Goal: Transaction & Acquisition: Purchase product/service

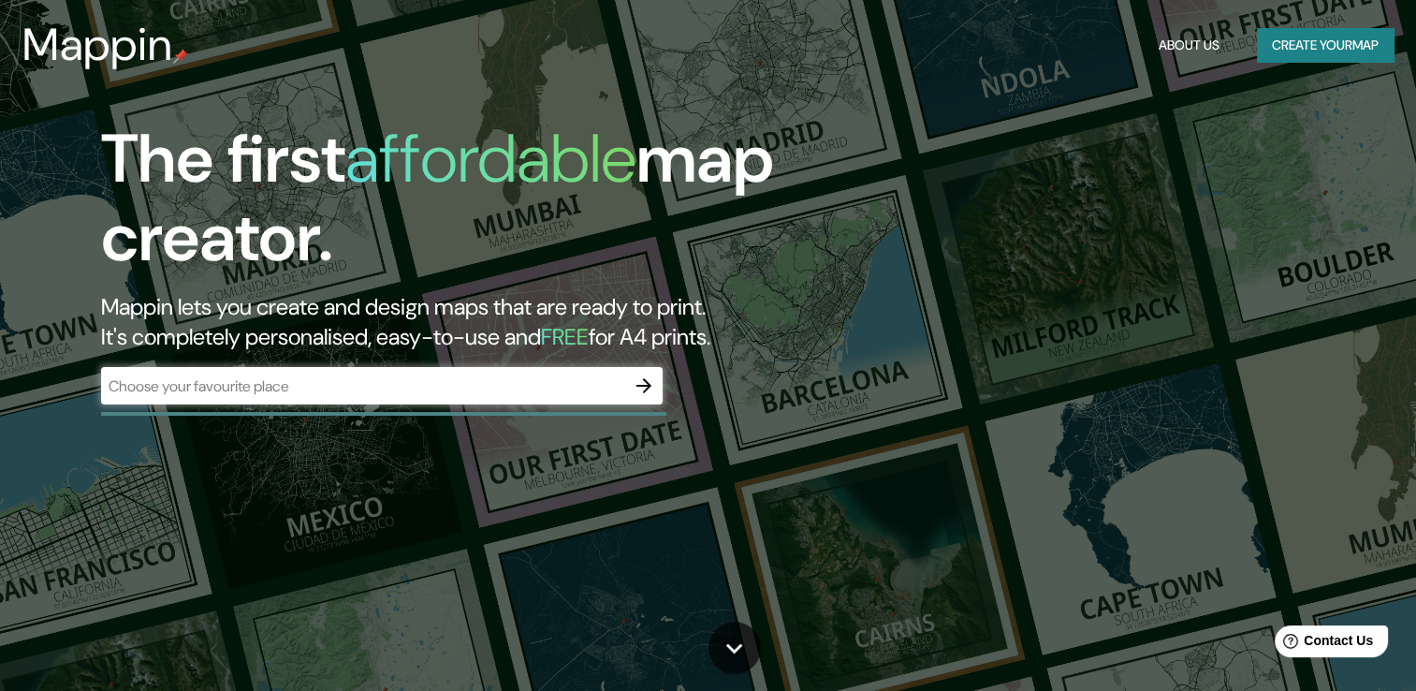
click at [401, 365] on div "The first affordable map creator. Mappin lets you create and design maps that a…" at bounding box center [455, 271] width 850 height 303
click at [645, 384] on icon "button" at bounding box center [644, 385] width 22 height 22
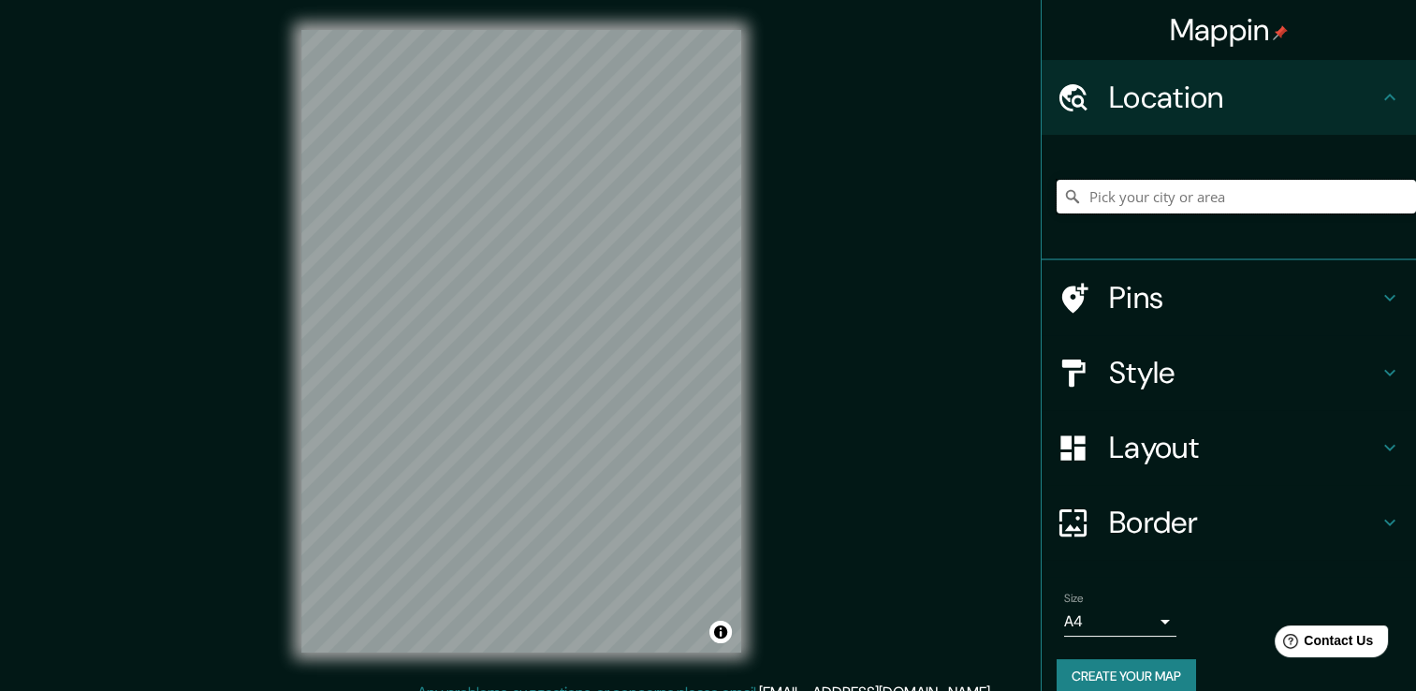
click at [1137, 190] on input "Pick your city or area" at bounding box center [1236, 197] width 359 height 34
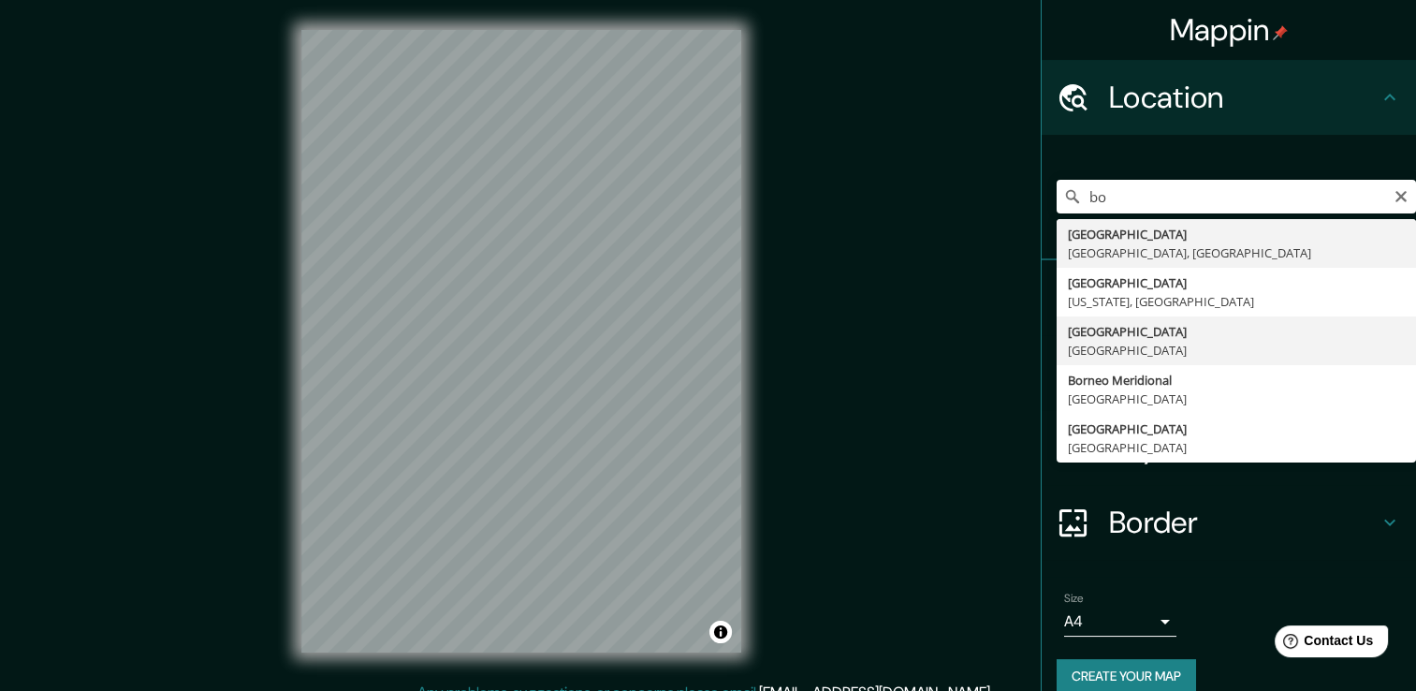
type input "[GEOGRAPHIC_DATA], [GEOGRAPHIC_DATA]"
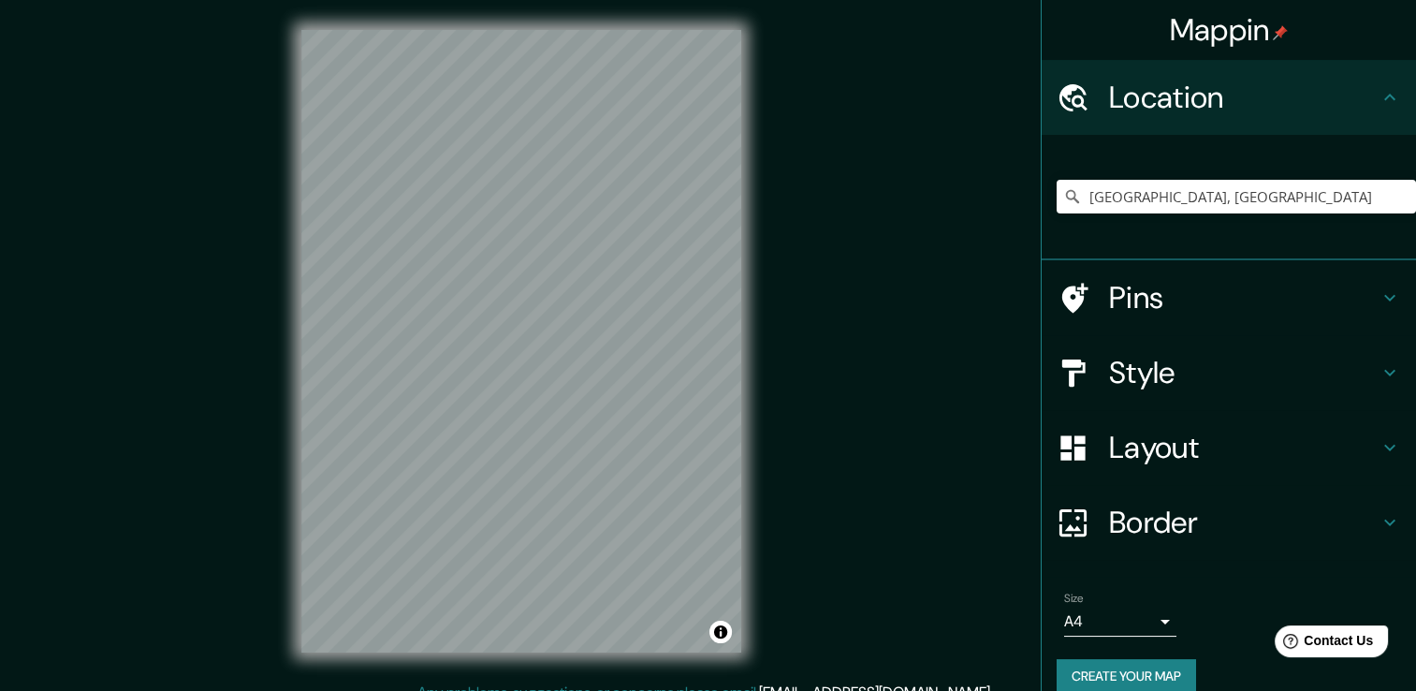
click at [1204, 387] on h4 "Style" at bounding box center [1244, 372] width 270 height 37
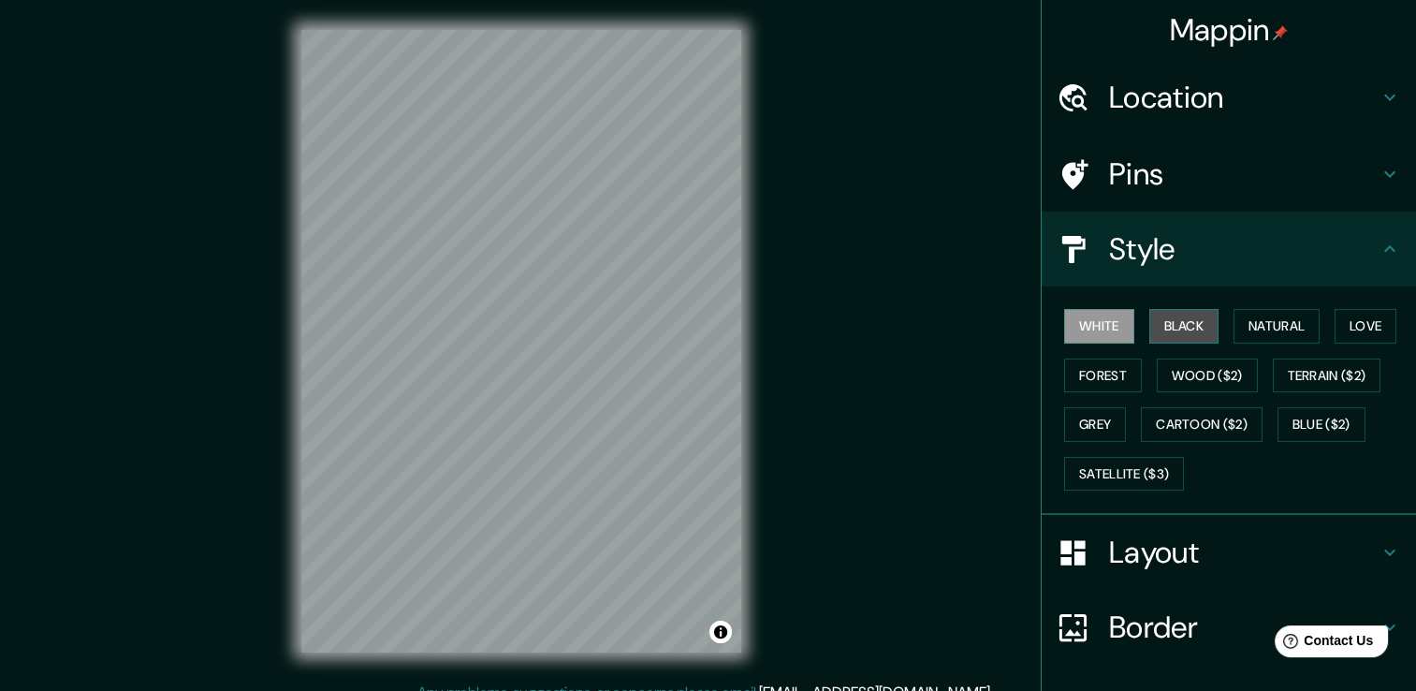
click at [1184, 339] on button "Black" at bounding box center [1184, 326] width 70 height 35
click at [1108, 309] on button "White" at bounding box center [1099, 326] width 70 height 35
click at [1102, 360] on button "Forest" at bounding box center [1103, 375] width 78 height 35
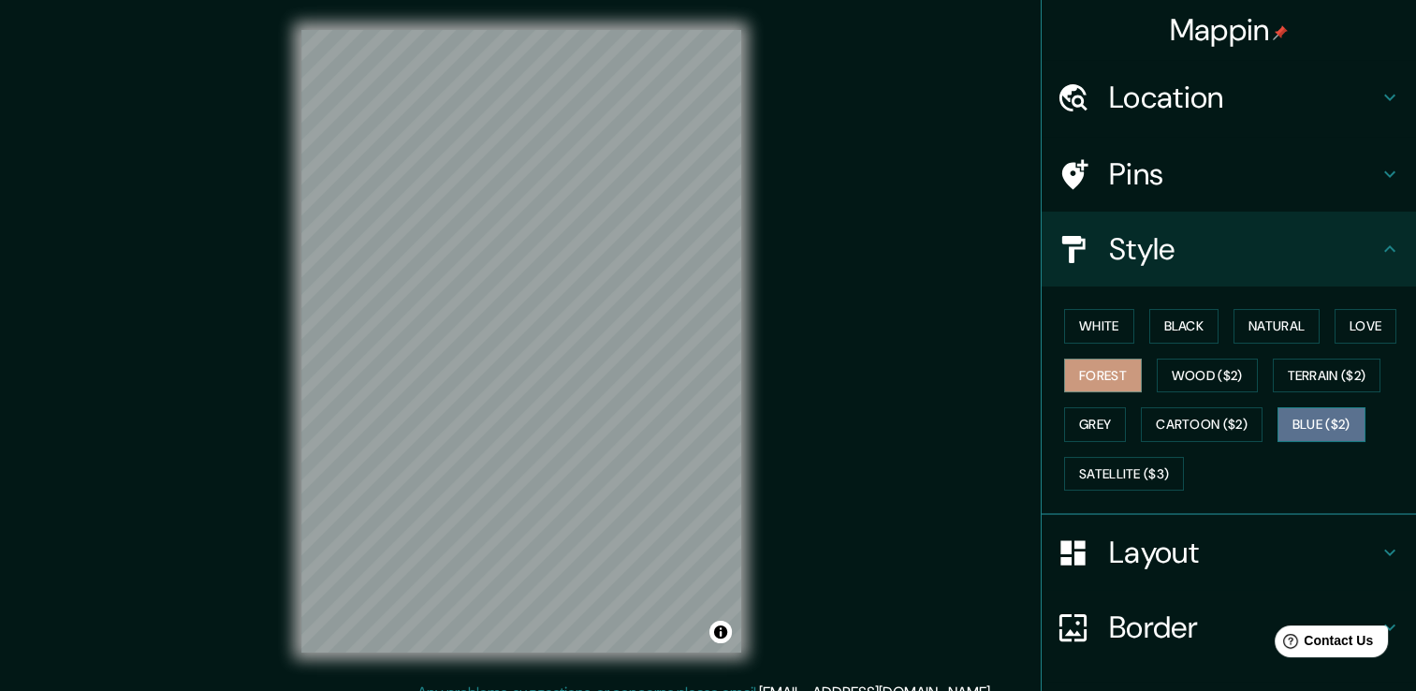
click at [1320, 414] on button "Blue ($2)" at bounding box center [1321, 424] width 88 height 35
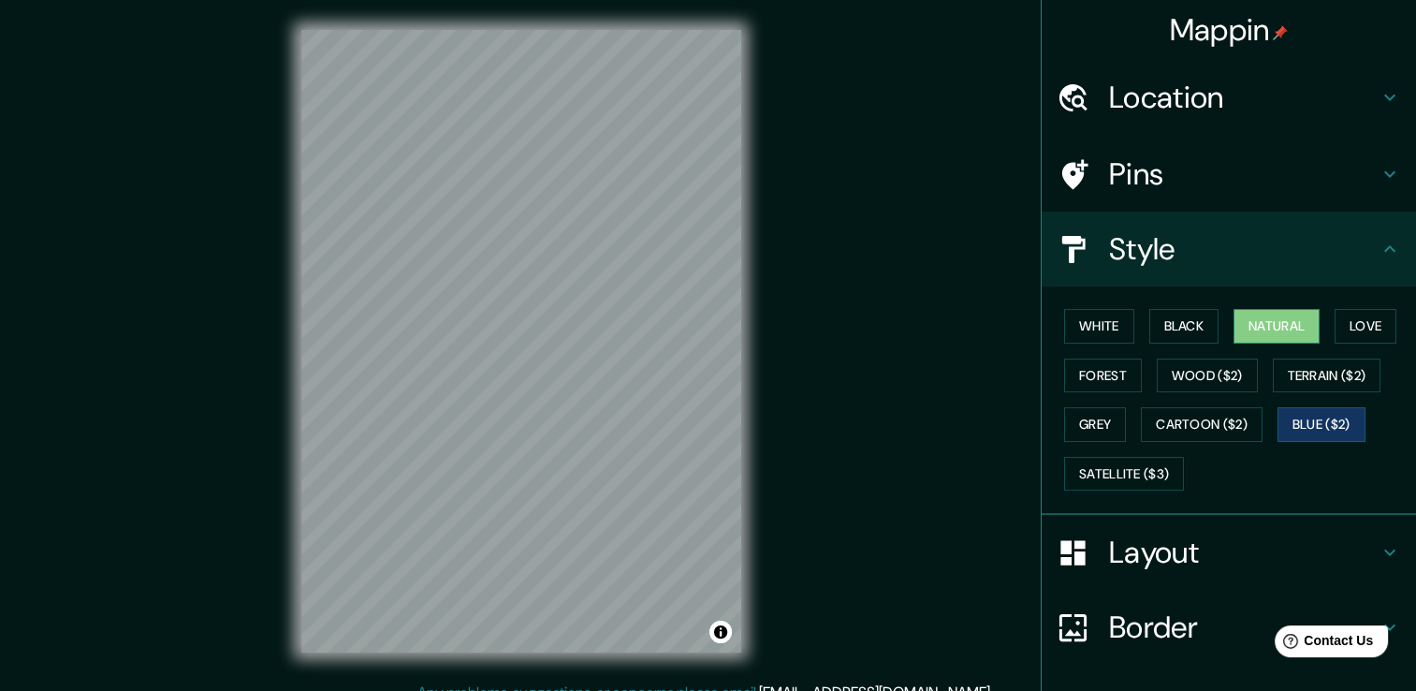
click at [1290, 339] on button "Natural" at bounding box center [1276, 326] width 86 height 35
